Goal: Ask a question

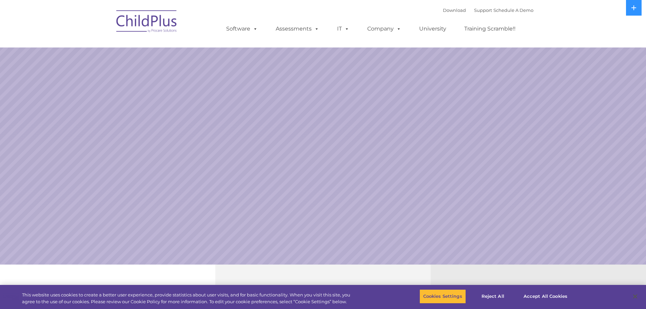
select select "MEDIUM"
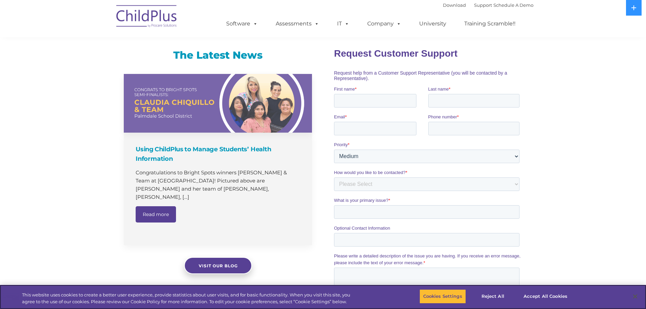
scroll to position [390, 0]
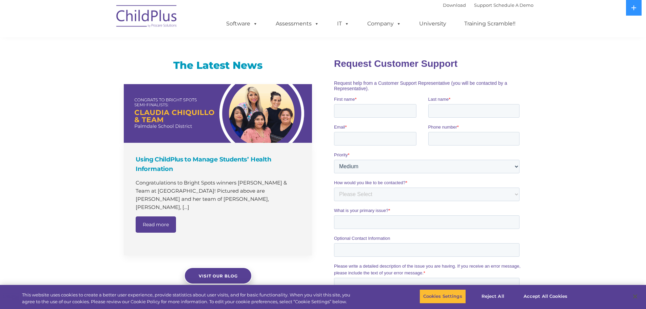
drag, startPoint x: 667, startPoint y: 135, endPoint x: 372, endPoint y: 88, distance: 298.5
drag, startPoint x: 372, startPoint y: 87, endPoint x: 333, endPoint y: 68, distance: 42.6
click at [334, 68] on html "Request Customer Support Request help from a Customer Support Representative (y…" at bounding box center [428, 214] width 188 height 325
click at [333, 69] on div at bounding box center [428, 217] width 198 height 331
click at [334, 72] on fieldset "Request Customer Support" at bounding box center [428, 64] width 188 height 24
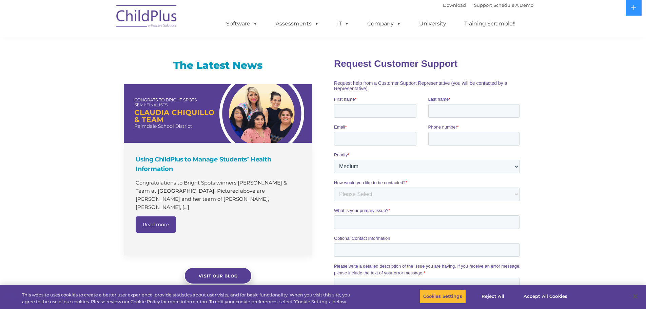
drag, startPoint x: 667, startPoint y: 114, endPoint x: 446, endPoint y: 93, distance: 221.3
drag, startPoint x: 407, startPoint y: 92, endPoint x: 662, endPoint y: 114, distance: 255.8
click at [334, 62] on html "Request Customer Support Request help from a Customer Support Representative (y…" at bounding box center [428, 214] width 188 height 325
click at [340, 84] on span "Request help from a Customer Support Representative (you will be contacted by a…" at bounding box center [420, 85] width 173 height 11
drag, startPoint x: 660, startPoint y: 112, endPoint x: 417, endPoint y: 77, distance: 245.8
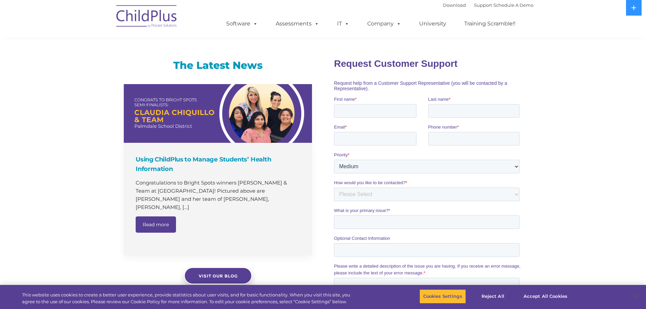
drag, startPoint x: 383, startPoint y: 91, endPoint x: 331, endPoint y: 63, distance: 59.6
click at [334, 63] on html "Request Customer Support Request help from a Customer Support Representative (y…" at bounding box center [428, 214] width 188 height 325
click at [331, 63] on div at bounding box center [428, 217] width 198 height 331
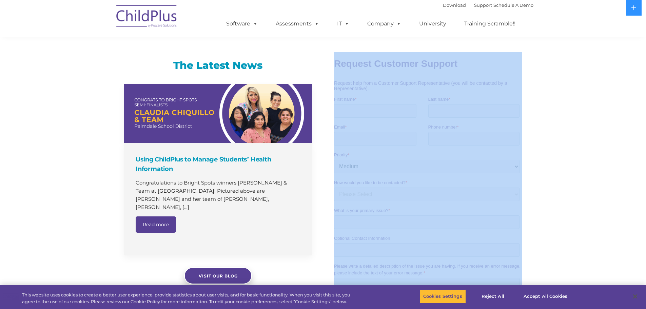
drag, startPoint x: 665, startPoint y: 115, endPoint x: 396, endPoint y: 78, distance: 270.9
click at [548, 87] on div "The Latest News Using ChildPlus to Manage Students’ Health Information Congratu…" at bounding box center [323, 216] width 646 height 345
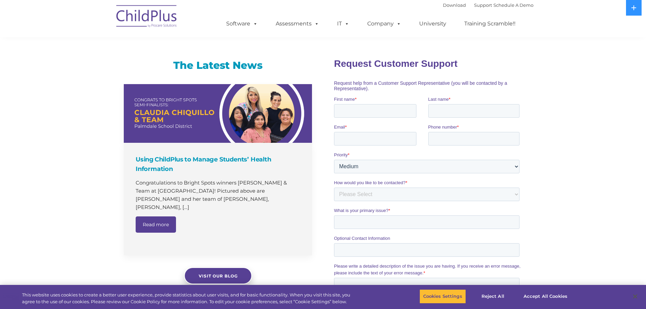
click at [339, 52] on fieldset "Request Customer Support" at bounding box center [428, 64] width 188 height 24
drag, startPoint x: 663, startPoint y: 110, endPoint x: 470, endPoint y: 86, distance: 194.7
drag, startPoint x: 394, startPoint y: 89, endPoint x: 334, endPoint y: 59, distance: 67.7
click at [334, 59] on form "Request Customer Support Request help from a Customer Support Representative (y…" at bounding box center [428, 211] width 188 height 319
